Goal: Browse casually: Explore the website without a specific task or goal

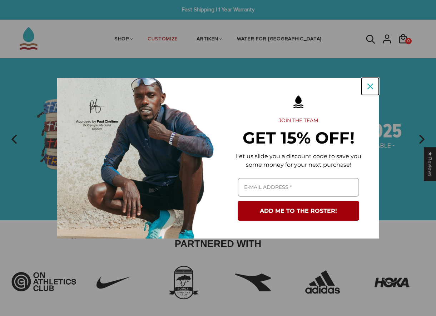
click at [371, 85] on icon "close icon" at bounding box center [370, 87] width 6 height 6
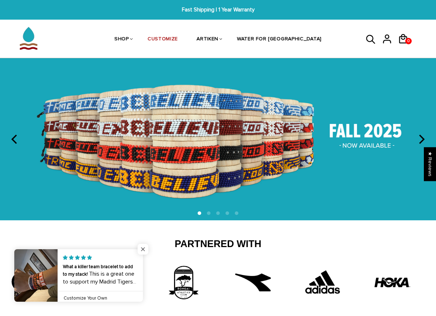
click at [144, 252] on span "Close popup widget" at bounding box center [142, 249] width 11 height 11
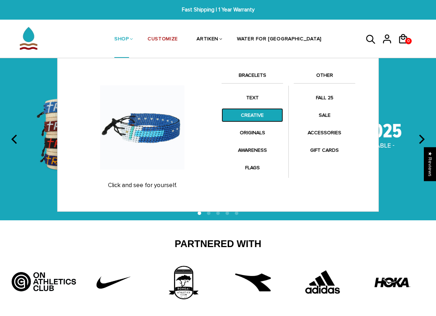
click at [248, 119] on link "CREATIVE" at bounding box center [251, 115] width 61 height 14
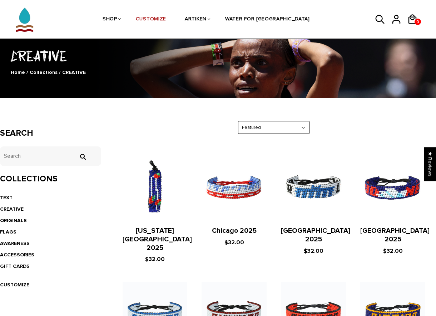
scroll to position [42, 0]
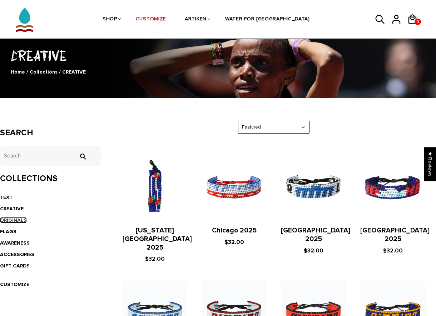
click at [15, 218] on link "ORIGINALS" at bounding box center [13, 220] width 27 height 6
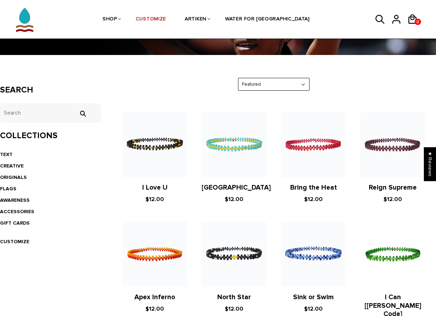
scroll to position [83, 0]
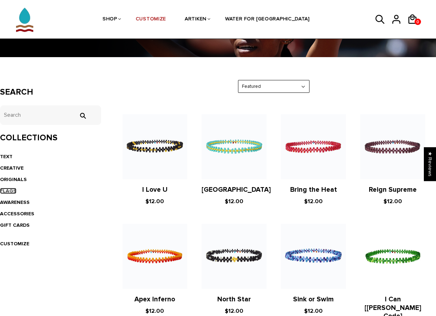
click at [7, 190] on link "FLAGS" at bounding box center [8, 191] width 16 height 6
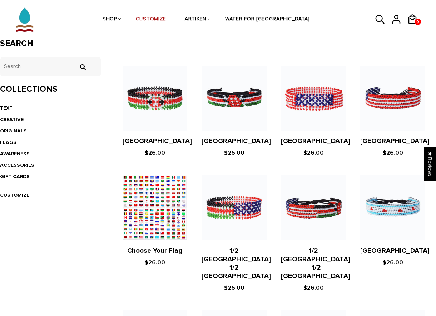
scroll to position [133, 0]
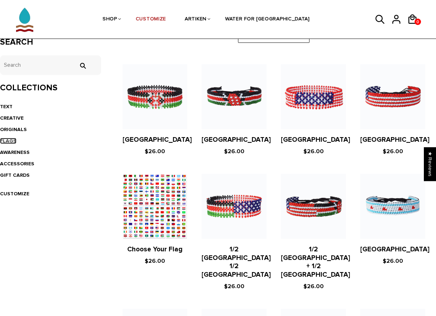
click at [11, 141] on link "FLAGS" at bounding box center [8, 141] width 16 height 6
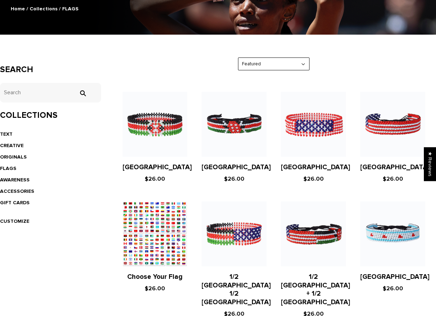
scroll to position [152, 0]
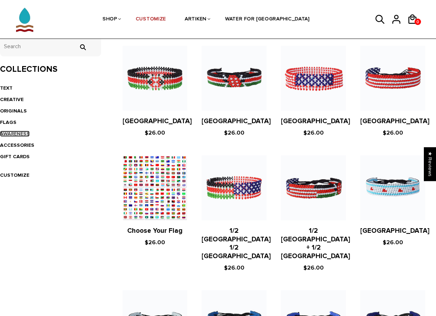
click at [12, 133] on link "AWARENESS" at bounding box center [15, 134] width 30 height 6
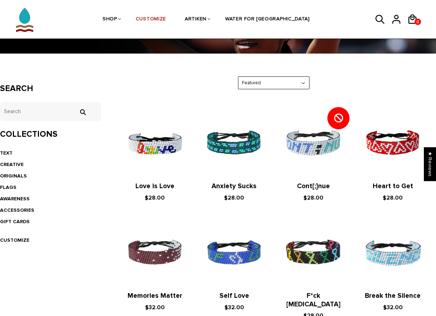
scroll to position [92, 0]
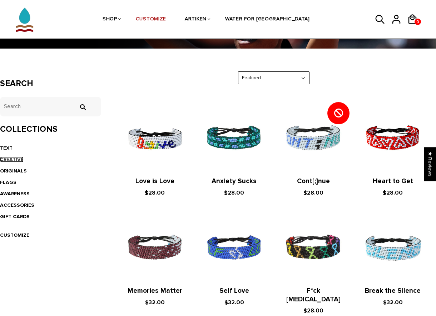
click at [10, 158] on link "CREATIVE" at bounding box center [12, 159] width 24 height 6
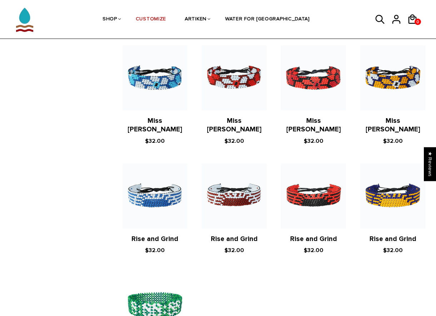
scroll to position [607, 0]
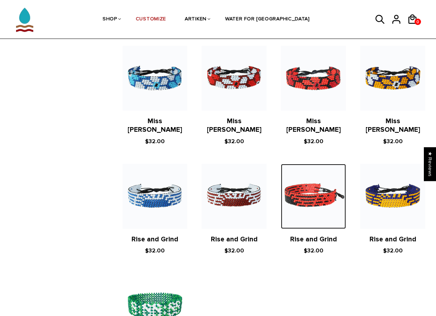
click at [322, 177] on img at bounding box center [313, 196] width 65 height 65
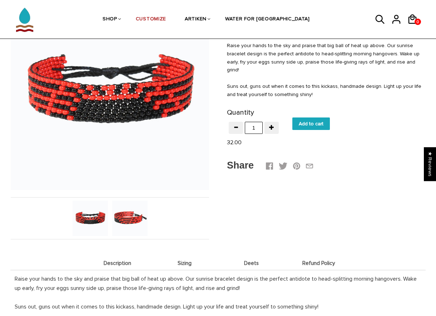
scroll to position [85, 0]
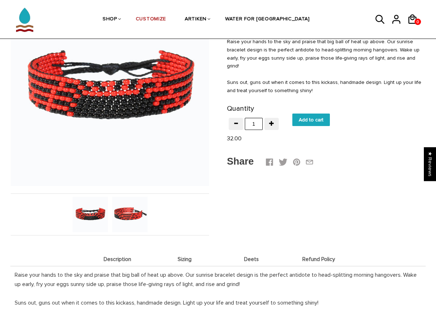
click at [127, 217] on img at bounding box center [129, 214] width 35 height 35
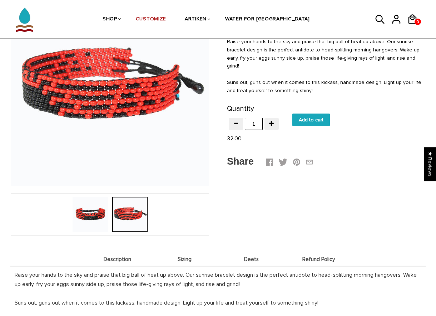
click at [93, 220] on img at bounding box center [89, 214] width 35 height 35
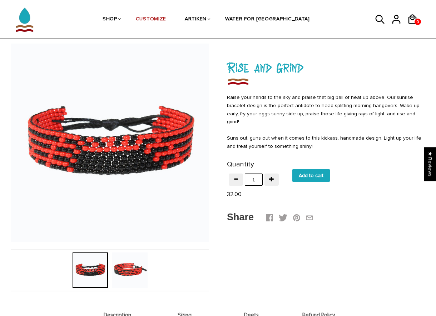
scroll to position [24, 0]
